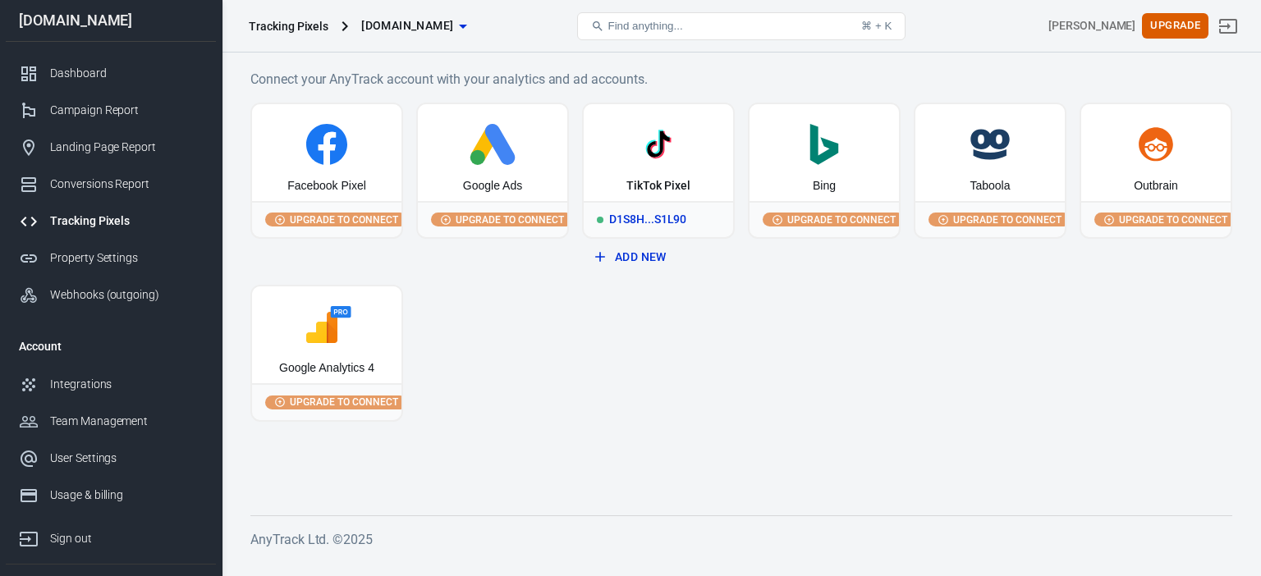
click at [677, 181] on div "TikTok Pixel" at bounding box center [658, 186] width 63 height 16
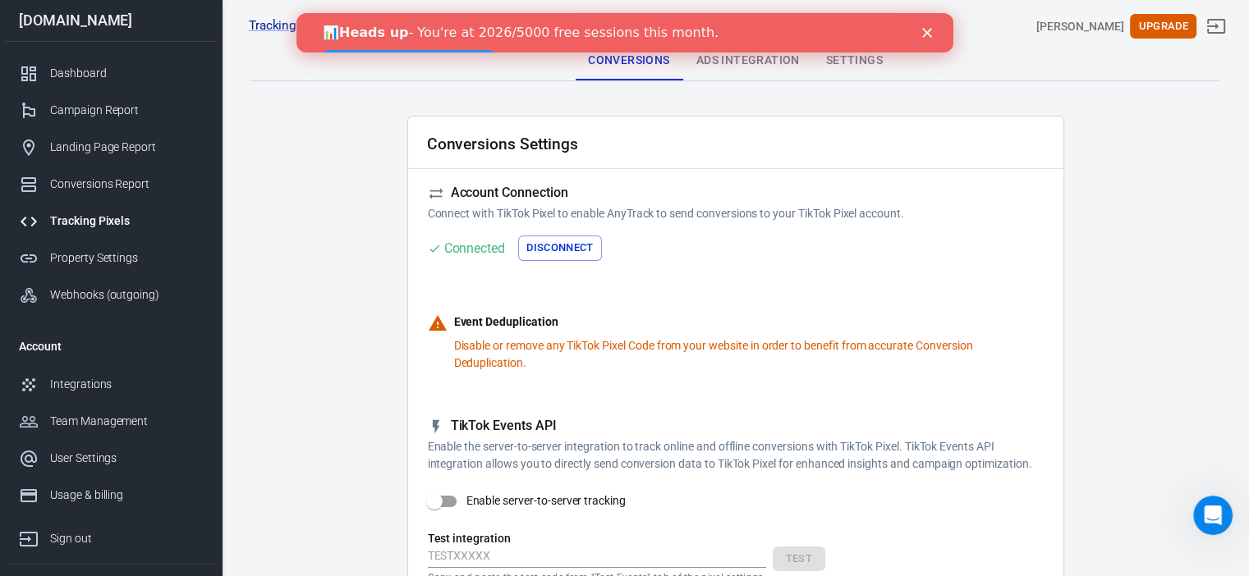
click at [931, 28] on div "Close" at bounding box center [929, 33] width 16 height 10
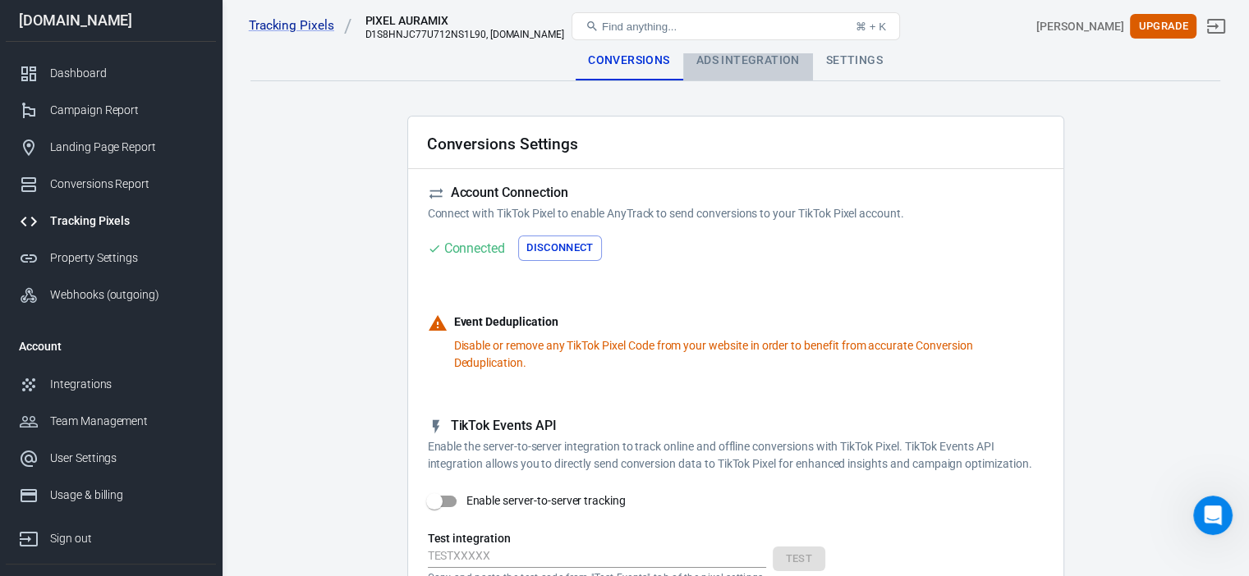
click at [748, 70] on div "Ads Integration" at bounding box center [748, 60] width 130 height 39
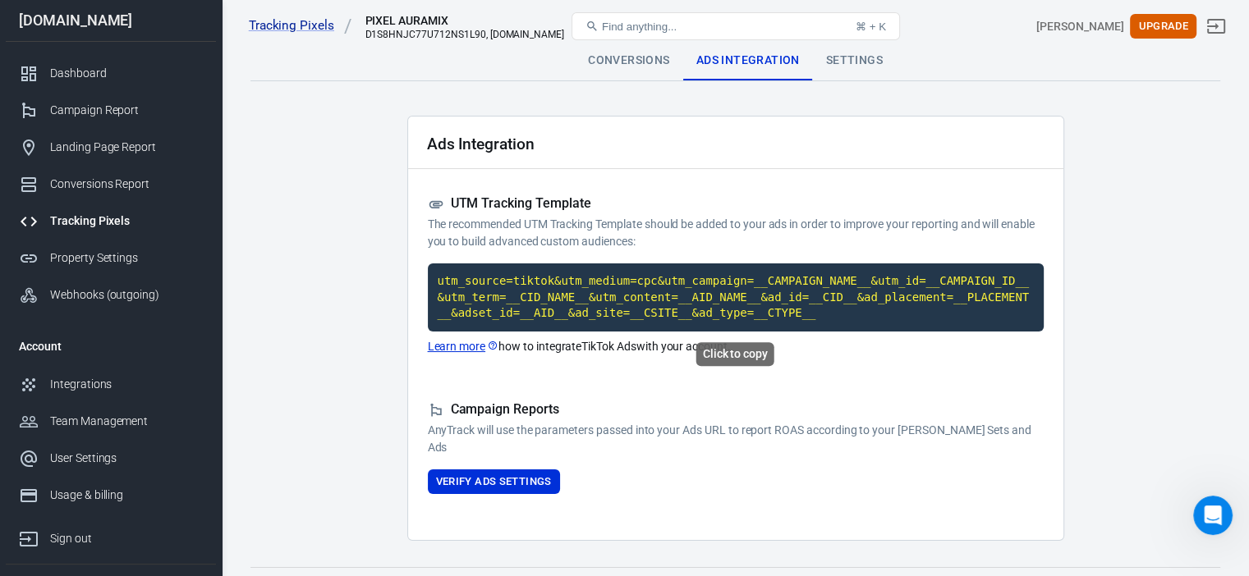
click at [647, 272] on code "utm_source=tiktok&utm_medium=cpc&utm_campaign=__CAMPAIGN_NAME__&utm_id=__CAMPAI…" at bounding box center [736, 298] width 616 height 68
click at [643, 300] on code "utm_source=tiktok&utm_medium=cpc&utm_campaign=__CAMPAIGN_NAME__&utm_id=__CAMPAI…" at bounding box center [736, 298] width 616 height 68
click at [1186, 329] on main "Conversions Ads Integration Settings Ads Integration UTM Tracking Template The …" at bounding box center [735, 291] width 970 height 500
click at [145, 57] on link "Dashboard" at bounding box center [111, 73] width 210 height 37
